Goal: Information Seeking & Learning: Learn about a topic

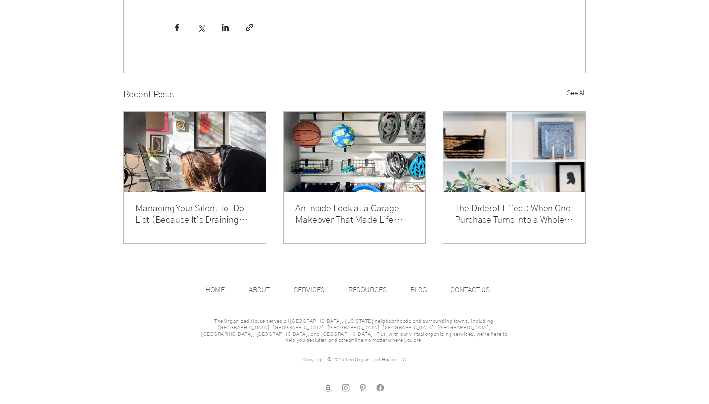
scroll to position [1152, 0]
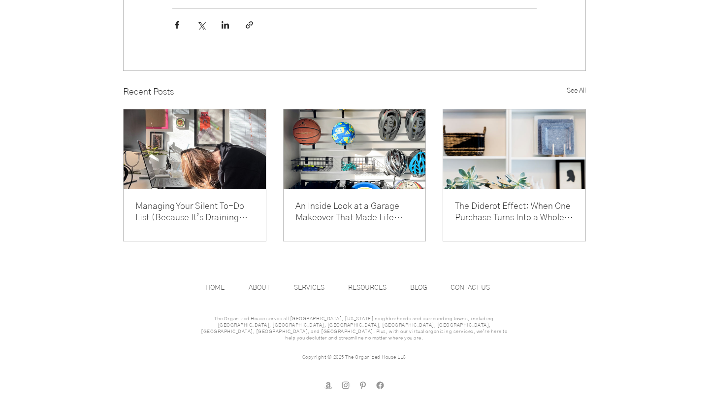
click at [364, 224] on link "An Inside Look at a Garage Makeover That Made Life Easier" at bounding box center [354, 212] width 119 height 23
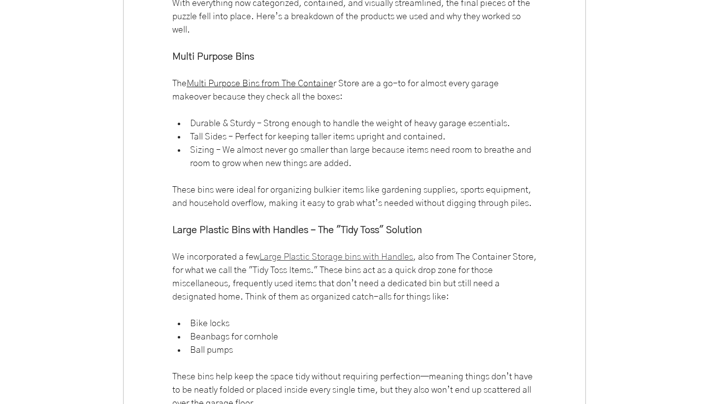
scroll to position [4637, 0]
click at [298, 88] on span "Multi Purpose Bins from The Containe" at bounding box center [260, 83] width 147 height 9
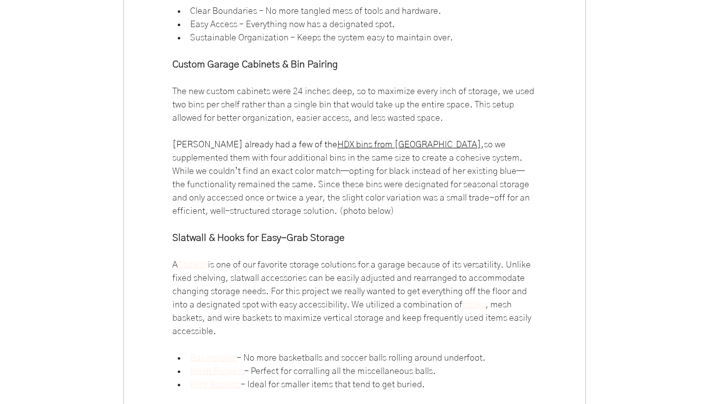
scroll to position [5150, 0]
click at [342, 148] on span "HDX bins from Home Depot" at bounding box center [409, 143] width 144 height 9
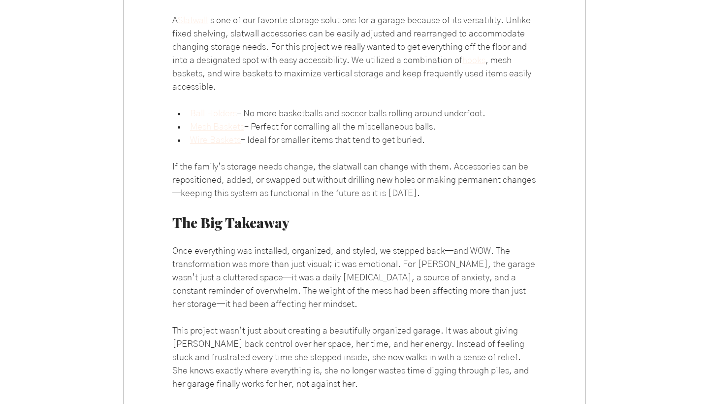
scroll to position [5393, 0]
click at [213, 119] on span "Ball Holders" at bounding box center [213, 114] width 47 height 9
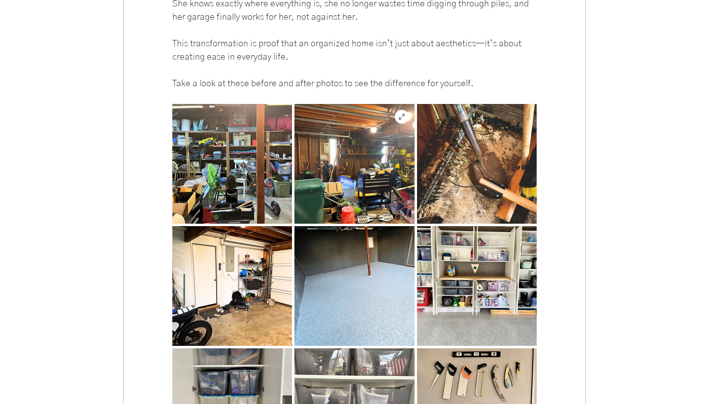
scroll to position [5762, 0]
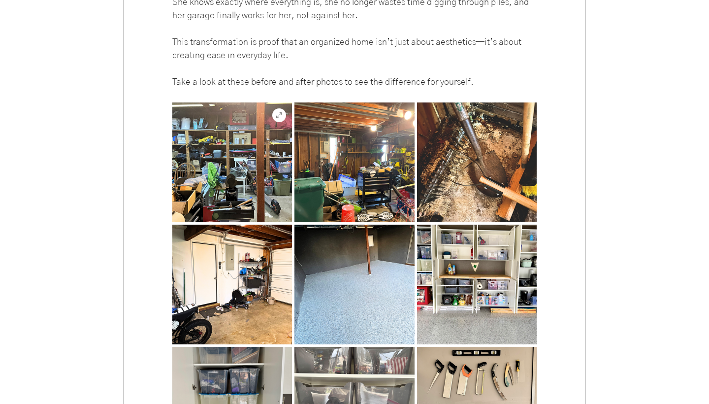
click at [246, 207] on img "main content" at bounding box center [232, 162] width 120 height 120
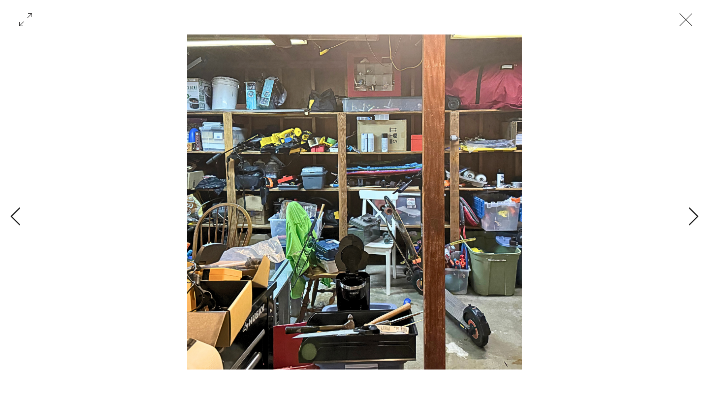
scroll to position [4396, 0]
click at [692, 212] on icon "Next Item" at bounding box center [693, 216] width 11 height 19
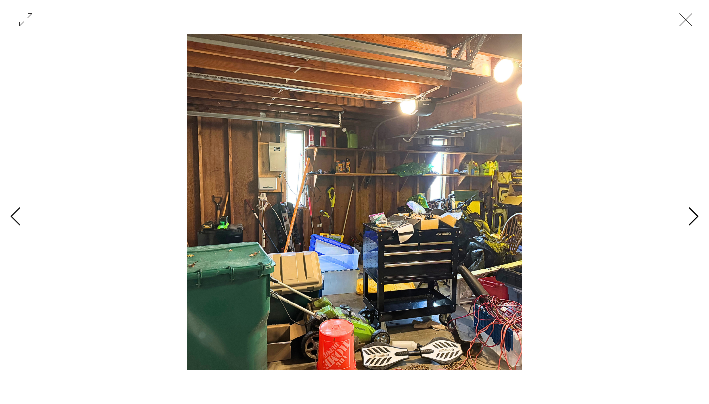
scroll to position [0, 2588]
click at [692, 212] on icon "Next Item" at bounding box center [693, 216] width 11 height 19
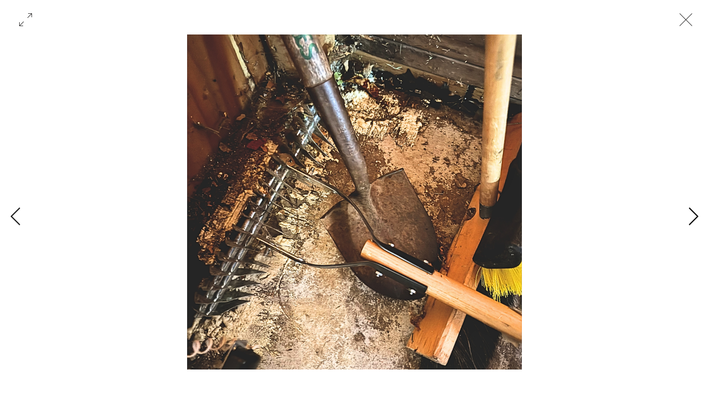
click at [692, 212] on icon "Next Item" at bounding box center [693, 216] width 11 height 19
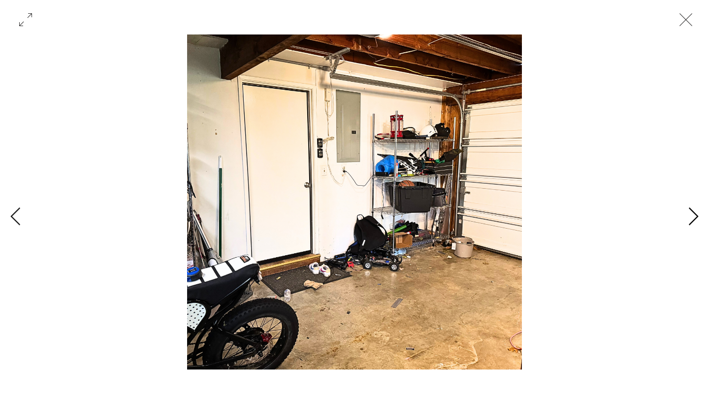
scroll to position [0, 3883]
click at [692, 212] on icon "Next Item" at bounding box center [693, 216] width 11 height 19
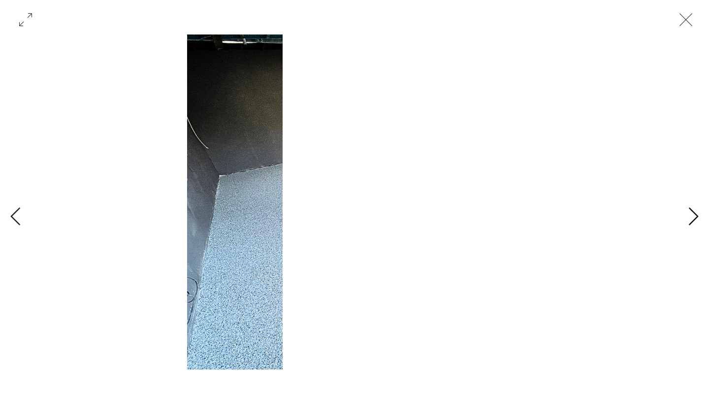
scroll to position [0, 4530]
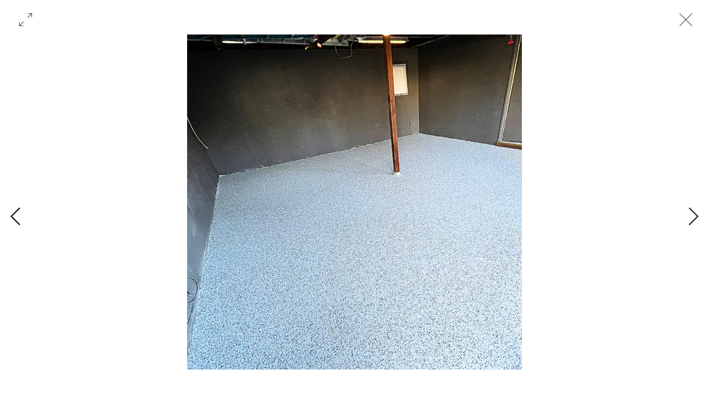
click at [13, 216] on icon "Previous Item" at bounding box center [15, 216] width 11 height 19
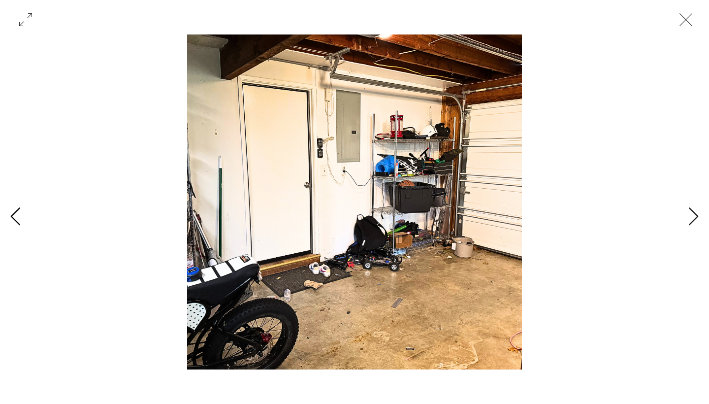
click at [13, 216] on icon "Previous Item" at bounding box center [15, 216] width 11 height 19
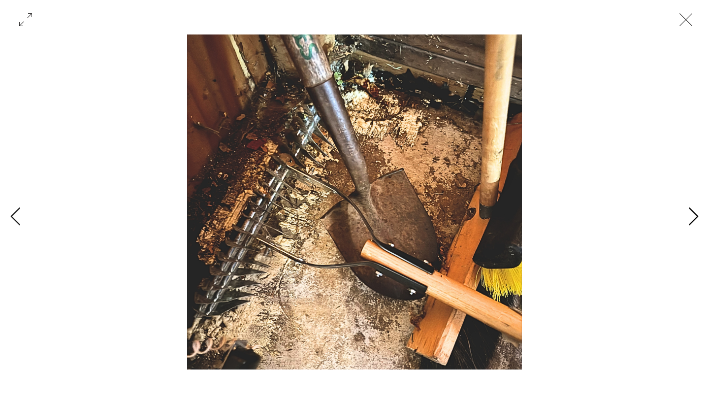
click at [694, 221] on icon "Next Item" at bounding box center [694, 216] width 10 height 18
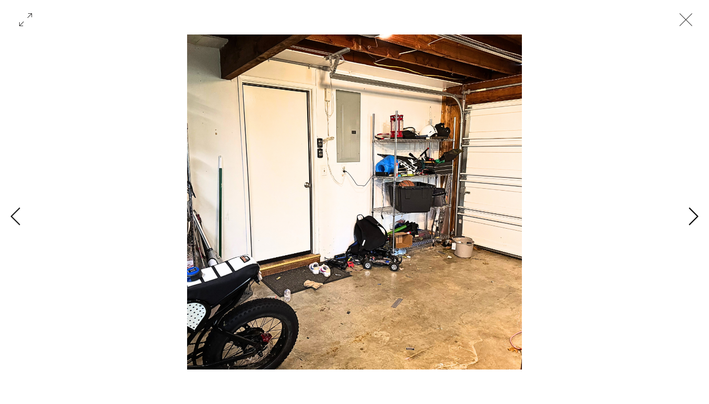
click at [694, 221] on icon "Next Item" at bounding box center [694, 216] width 10 height 18
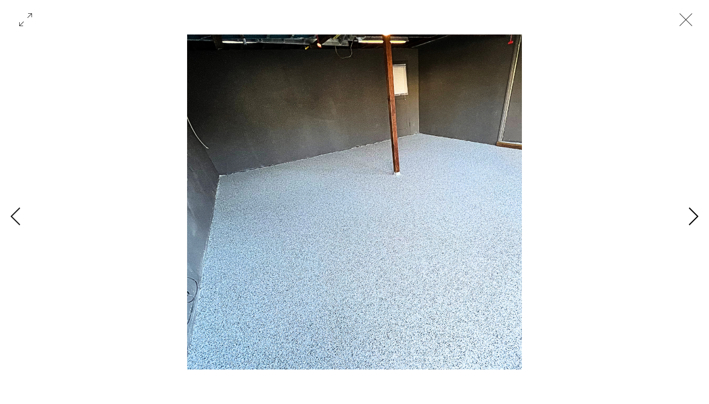
click at [694, 221] on icon "Next Item" at bounding box center [694, 216] width 10 height 18
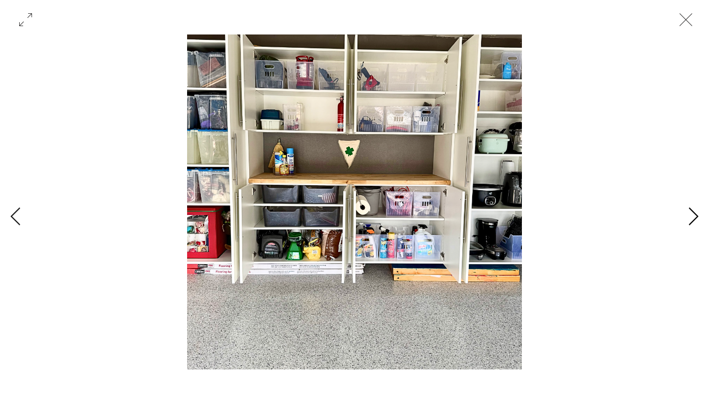
click at [694, 221] on icon "Next Item" at bounding box center [694, 216] width 10 height 18
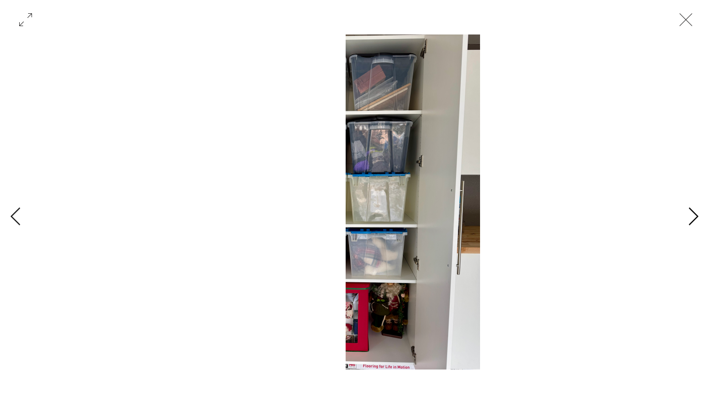
scroll to position [0, 5824]
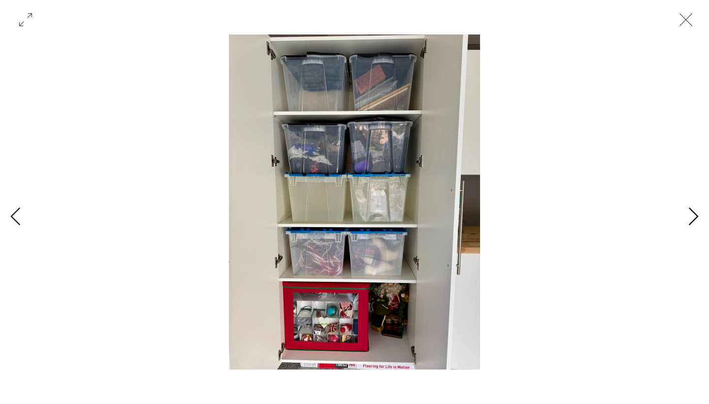
click at [694, 221] on icon "Next Item" at bounding box center [694, 216] width 10 height 18
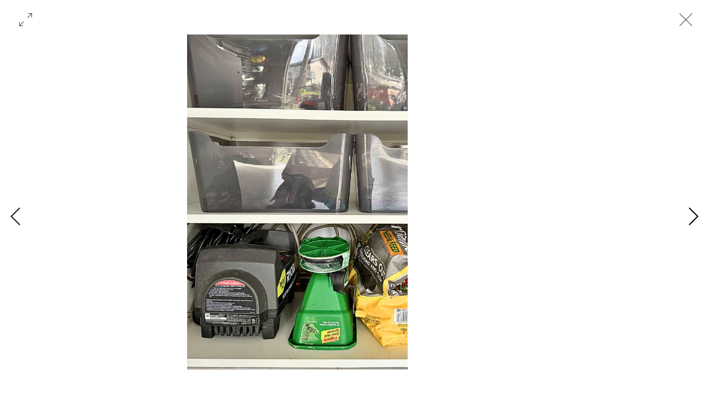
scroll to position [0, 6471]
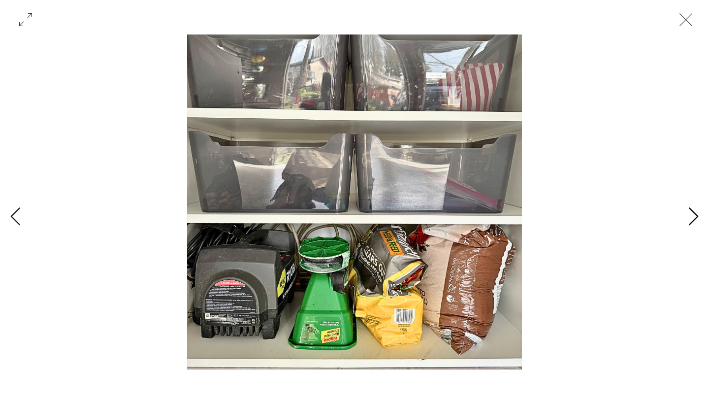
click at [694, 221] on icon "Next Item" at bounding box center [694, 216] width 10 height 18
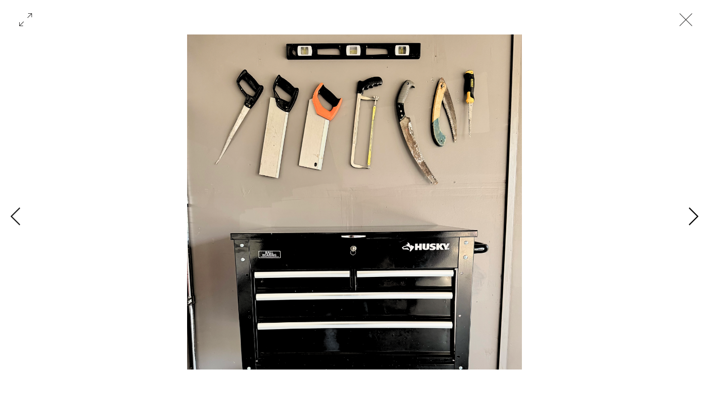
click at [694, 221] on icon "Next Item" at bounding box center [694, 216] width 10 height 18
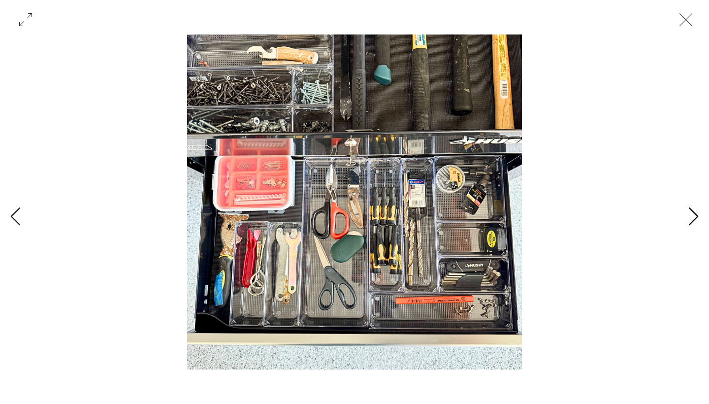
scroll to position [0, 7765]
click at [694, 221] on icon "Next Item" at bounding box center [694, 216] width 10 height 18
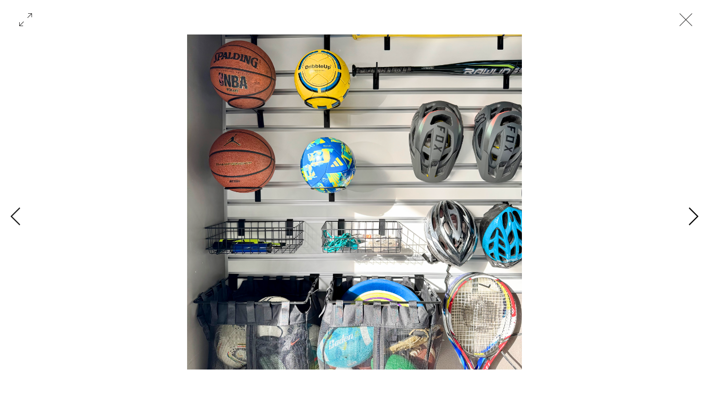
scroll to position [0, 8412]
click at [694, 221] on icon "Next Item" at bounding box center [694, 216] width 10 height 18
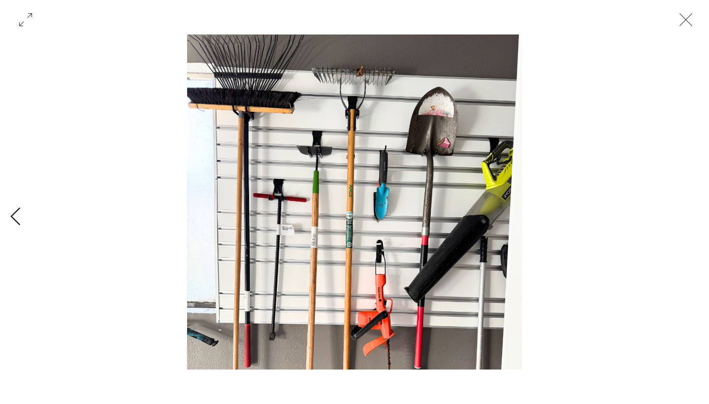
click at [694, 221] on div "Gallery with 15 items" at bounding box center [354, 216] width 709 height 364
click at [685, 18] on icon "Close" at bounding box center [686, 20] width 30 height 30
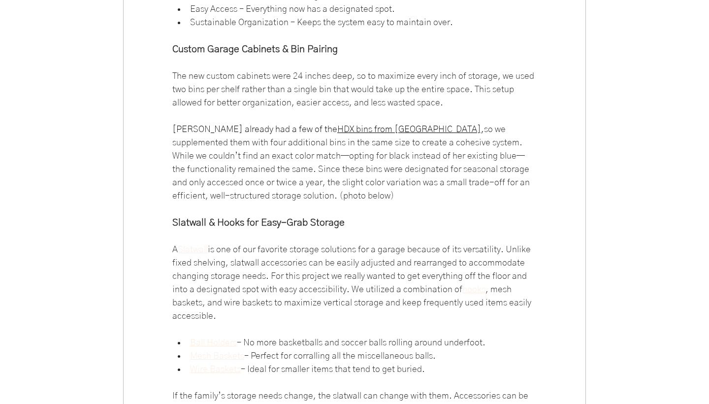
scroll to position [5165, 0]
click at [191, 254] on span "Slatwall" at bounding box center [193, 249] width 30 height 9
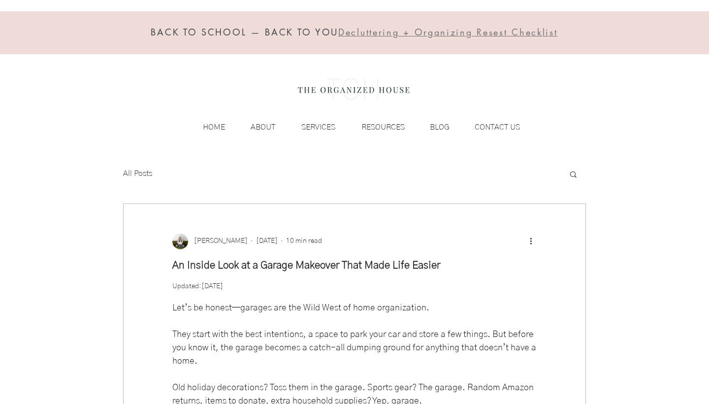
scroll to position [0, 0]
click at [439, 125] on p "BLOG" at bounding box center [440, 127] width 30 height 15
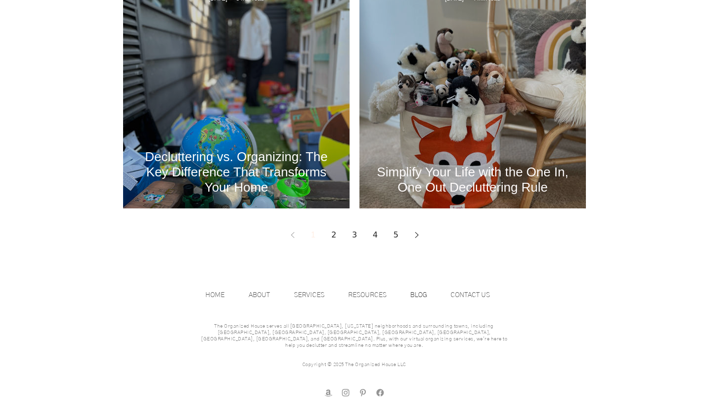
scroll to position [1360, 0]
click at [468, 173] on h2 "Simplify Your Life with the One In, One Out Decluttering Rule" at bounding box center [472, 180] width 197 height 31
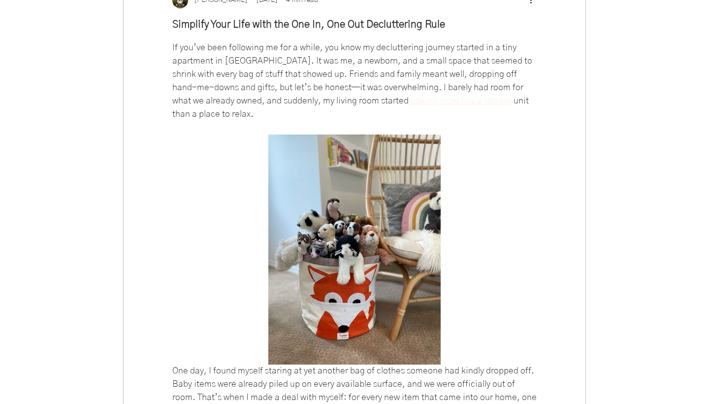
scroll to position [241, 0]
click at [471, 105] on span "looking more like a storage" at bounding box center [461, 101] width 105 height 9
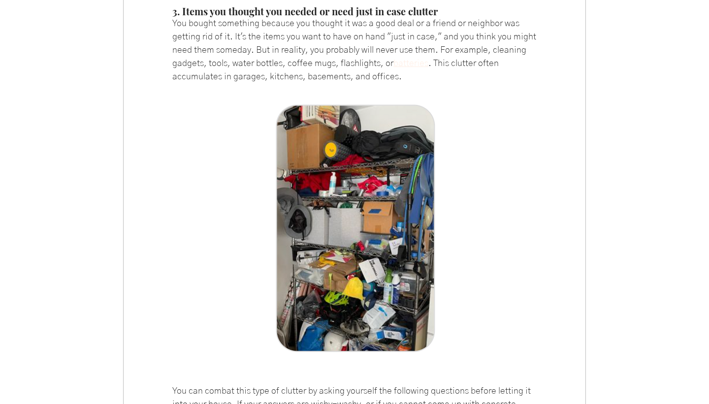
scroll to position [1282, 0]
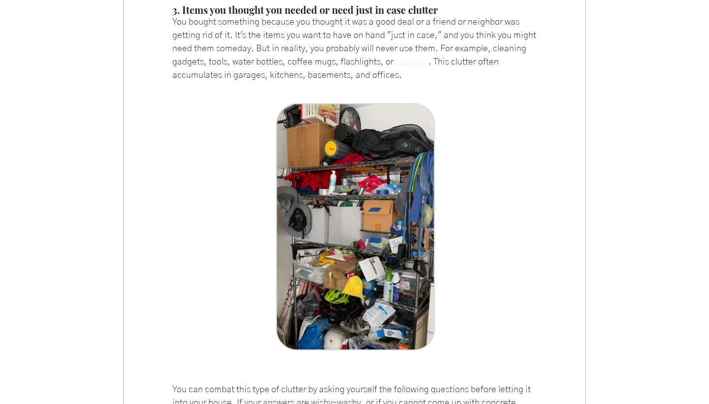
click at [428, 66] on span "batteries" at bounding box center [410, 62] width 35 height 9
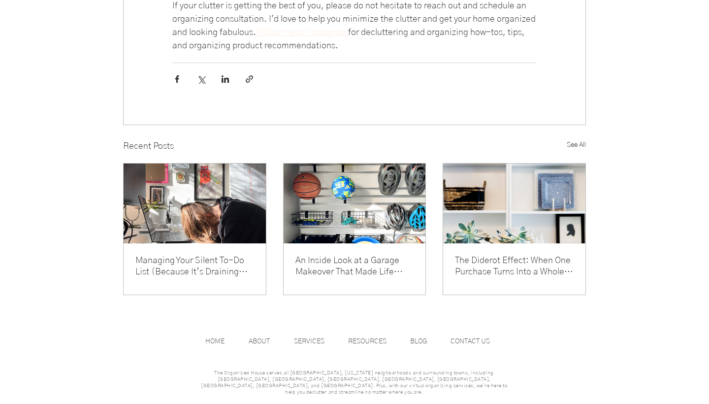
scroll to position [3513, 0]
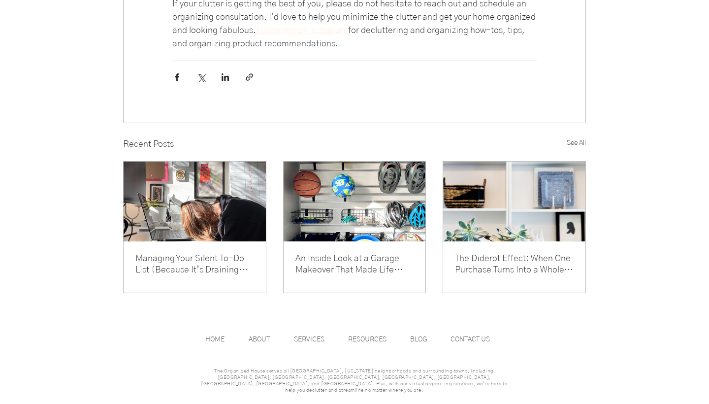
click at [506, 276] on link "The Diderot Effect: When One Purchase Turns Into a Whole New Look (and More Stu…" at bounding box center [514, 264] width 119 height 23
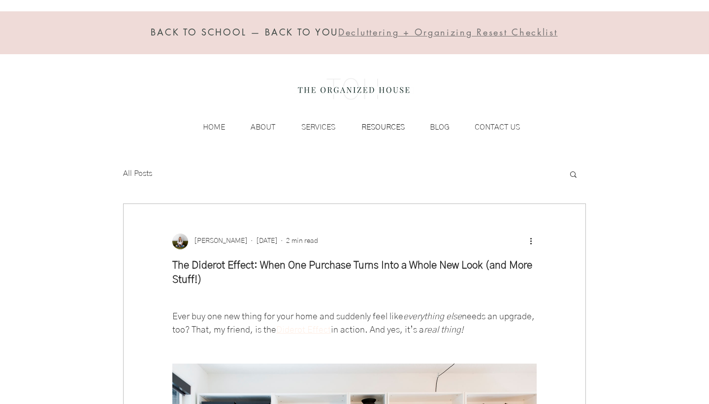
click at [388, 127] on p "RESOURCES" at bounding box center [383, 127] width 53 height 15
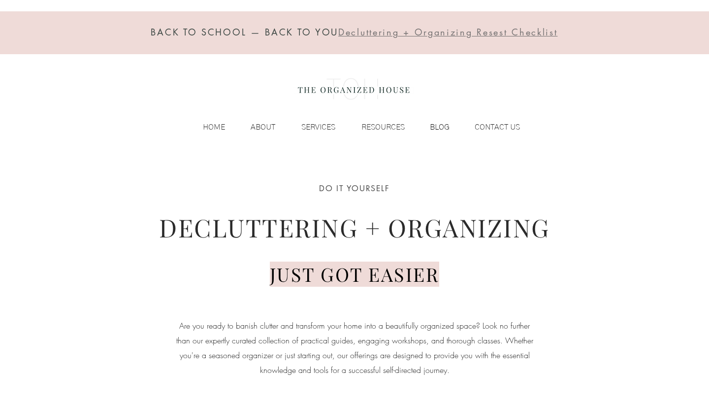
click at [436, 126] on p "BLOG" at bounding box center [440, 127] width 30 height 15
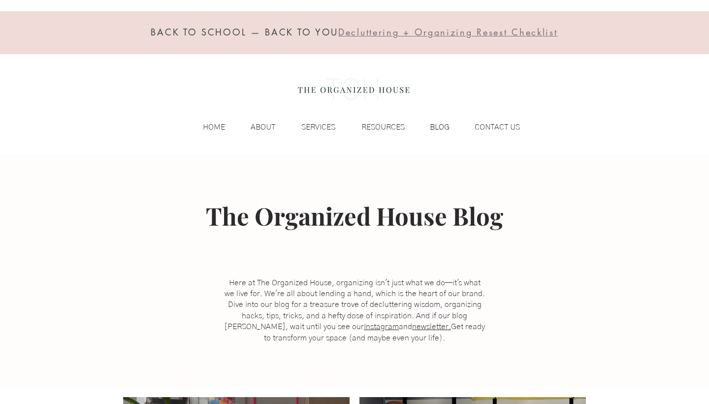
click at [439, 126] on p "BLOG" at bounding box center [440, 127] width 30 height 15
